Goal: Task Accomplishment & Management: Use online tool/utility

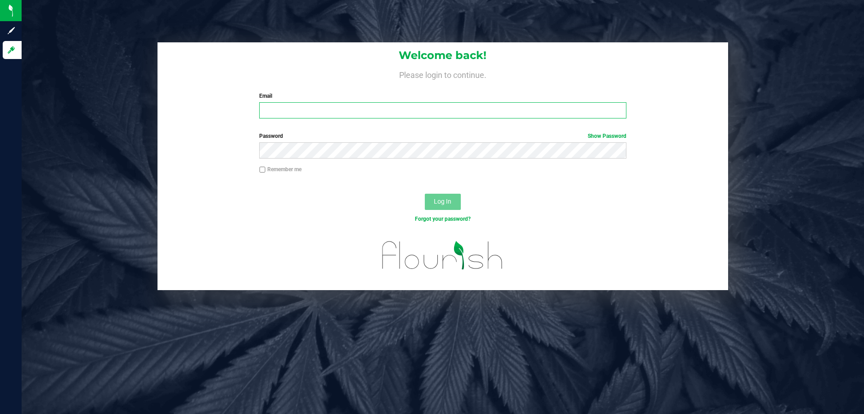
click at [325, 107] on input "Email" at bounding box center [442, 110] width 367 height 16
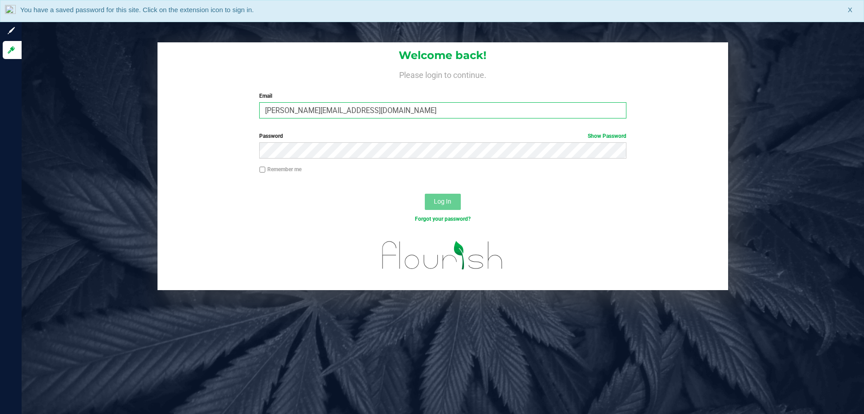
type input "maanderson@liveparallel.com"
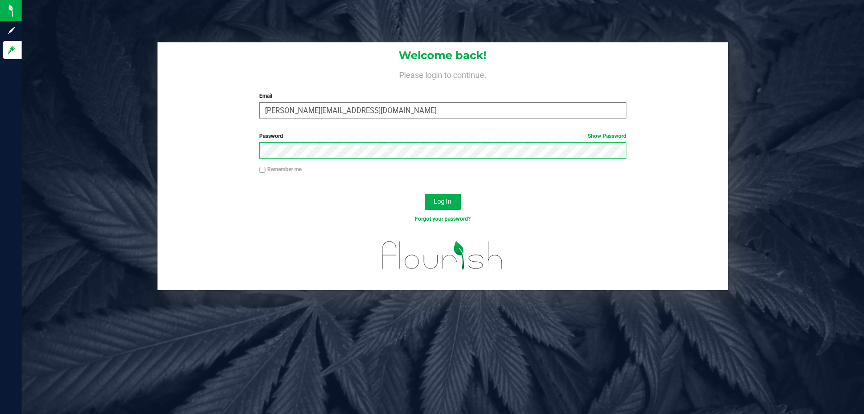
click at [425, 194] on button "Log In" at bounding box center [443, 202] width 36 height 16
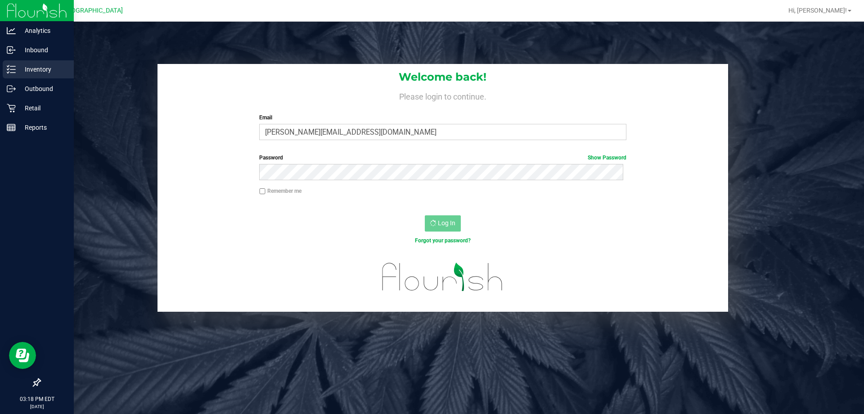
click at [29, 71] on p "Inventory" at bounding box center [43, 69] width 54 height 11
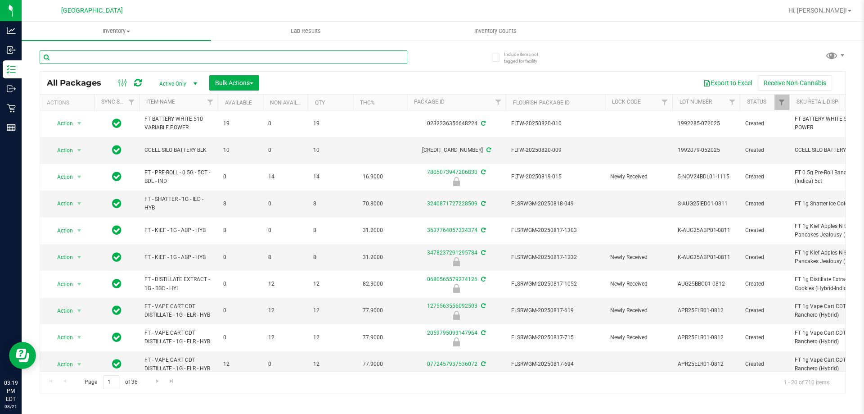
click at [88, 58] on input "text" at bounding box center [224, 57] width 368 height 14
type input "5617731222672599"
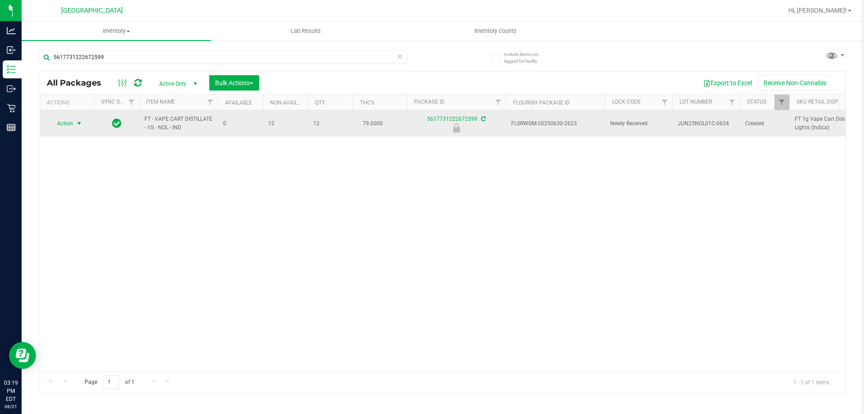
click at [71, 123] on span "Action" at bounding box center [61, 123] width 24 height 13
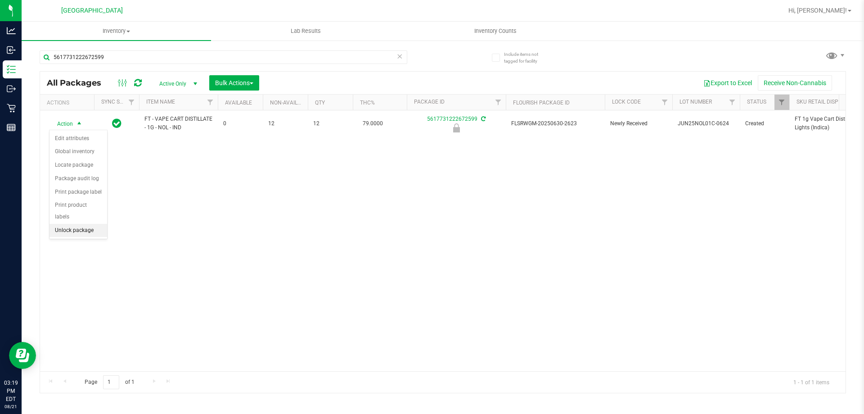
click at [81, 224] on li "Unlock package" at bounding box center [79, 231] width 58 height 14
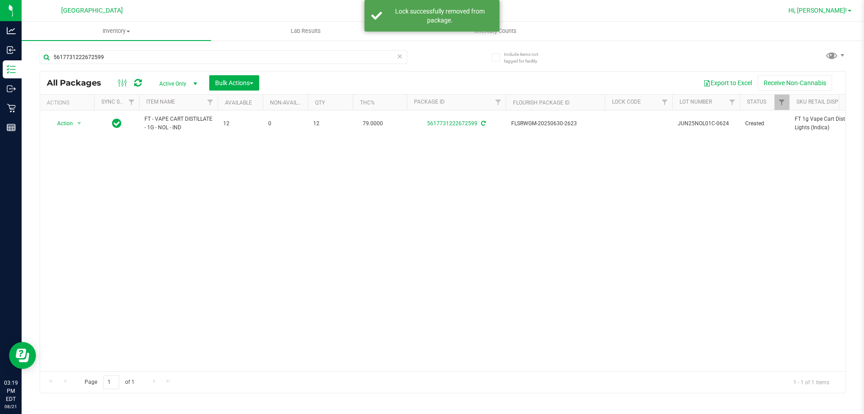
click at [839, 9] on span "Hi, [PERSON_NAME]!" at bounding box center [818, 10] width 59 height 7
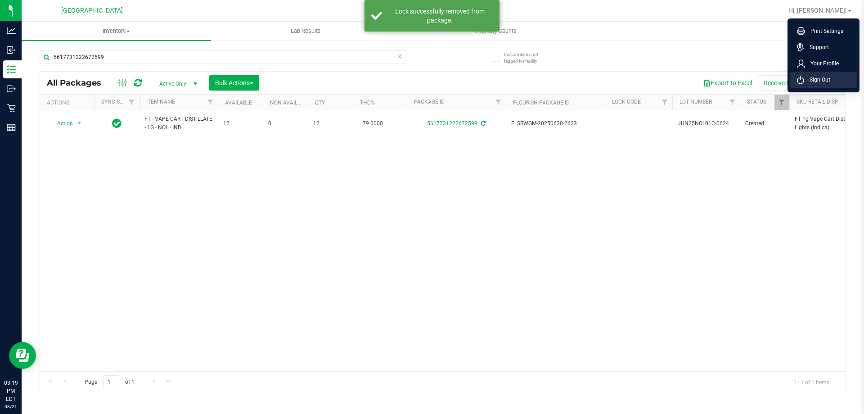
click at [829, 82] on span "Sign Out" at bounding box center [817, 79] width 26 height 9
